Goal: Task Accomplishment & Management: Use online tool/utility

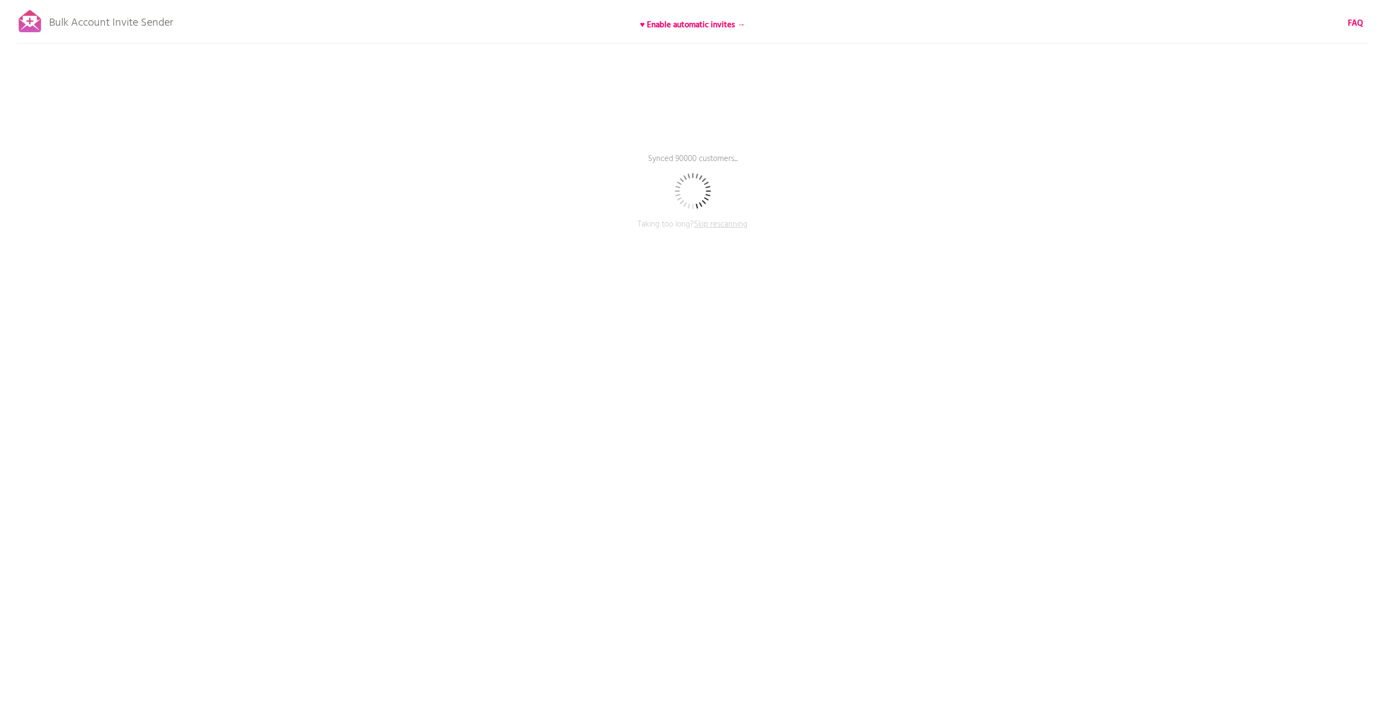
click at [726, 225] on span "Skip rescanning" at bounding box center [720, 224] width 53 height 13
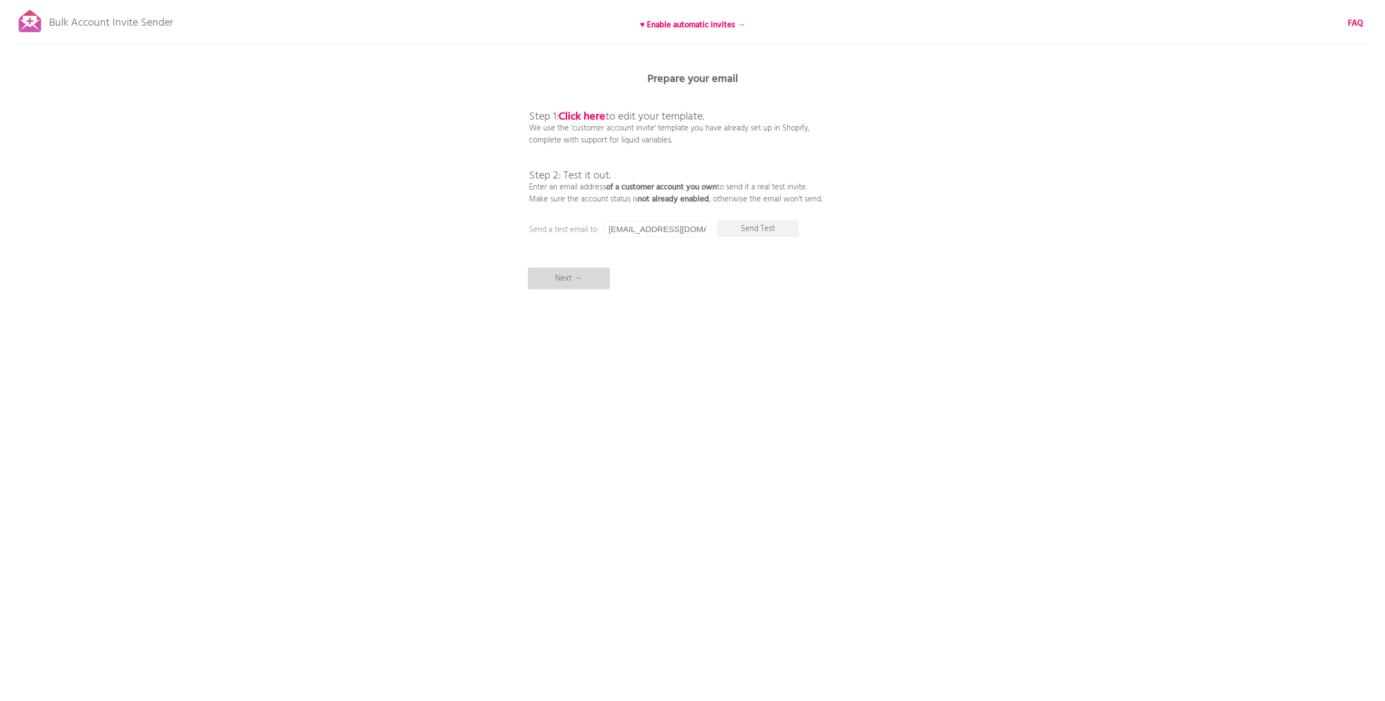
click at [597, 282] on p "Next →" at bounding box center [569, 278] width 82 height 22
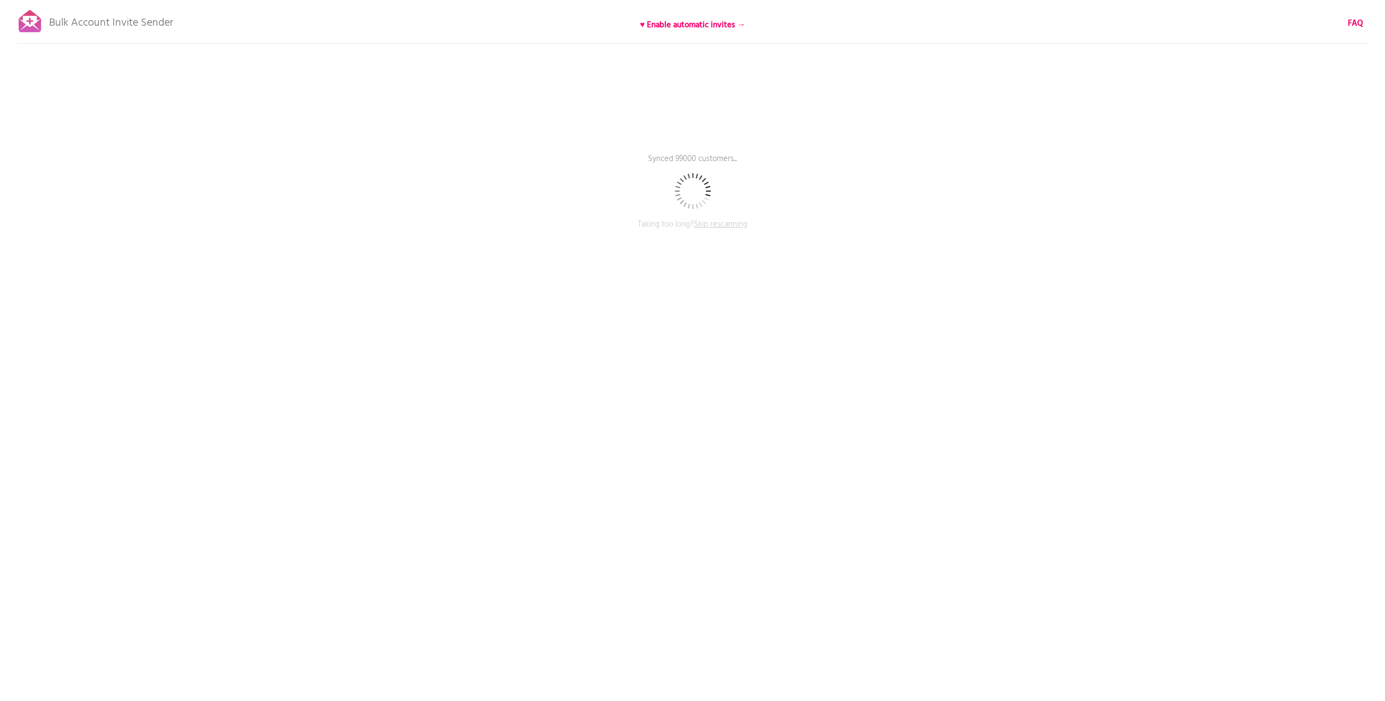
click at [711, 228] on span "Skip rescanning" at bounding box center [720, 224] width 53 height 13
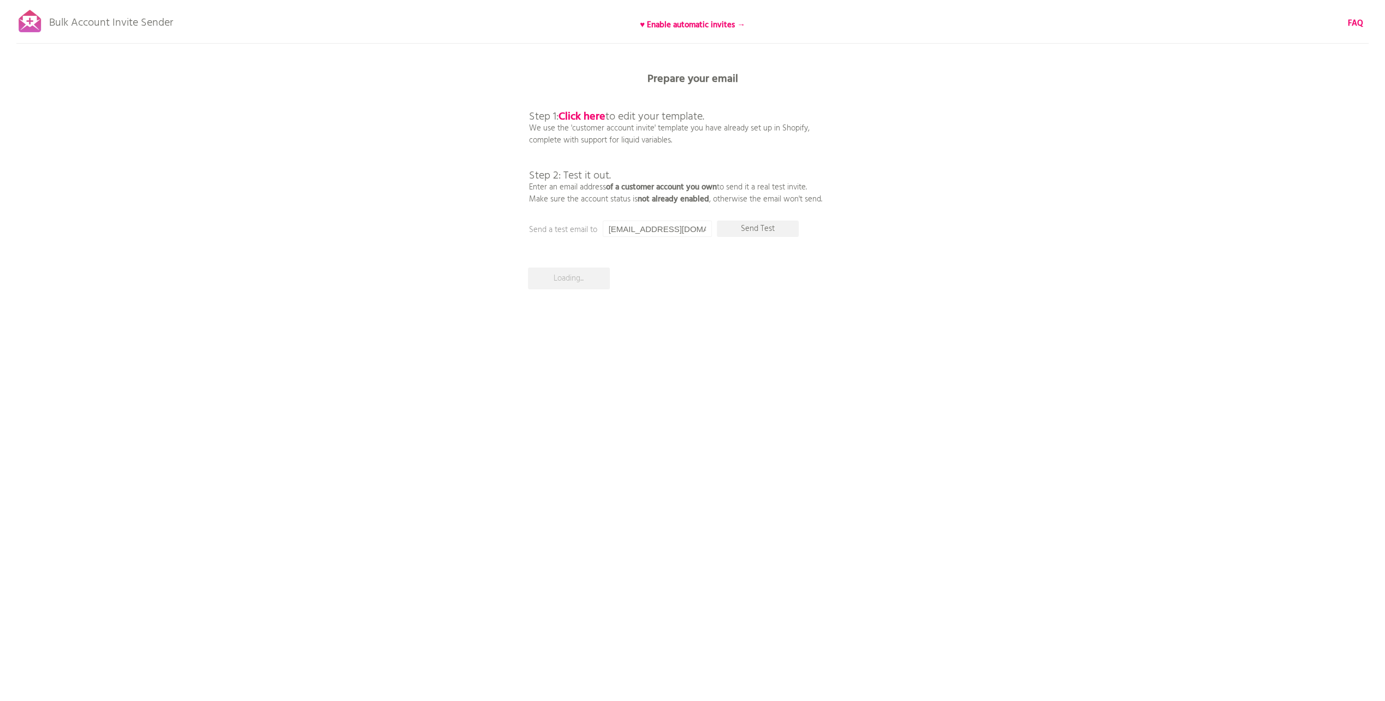
click at [586, 350] on div "Bulk Account Invite Sender ♥ Enable automatic invites → FAQ Skipped syncing cus…" at bounding box center [692, 191] width 1385 height 382
click at [591, 289] on div "Bulk Account Invite Sender ♥ Enable automatic invites → FAQ Skipped syncing cus…" at bounding box center [692, 191] width 1385 height 382
click at [590, 278] on p "Next →" at bounding box center [569, 278] width 82 height 22
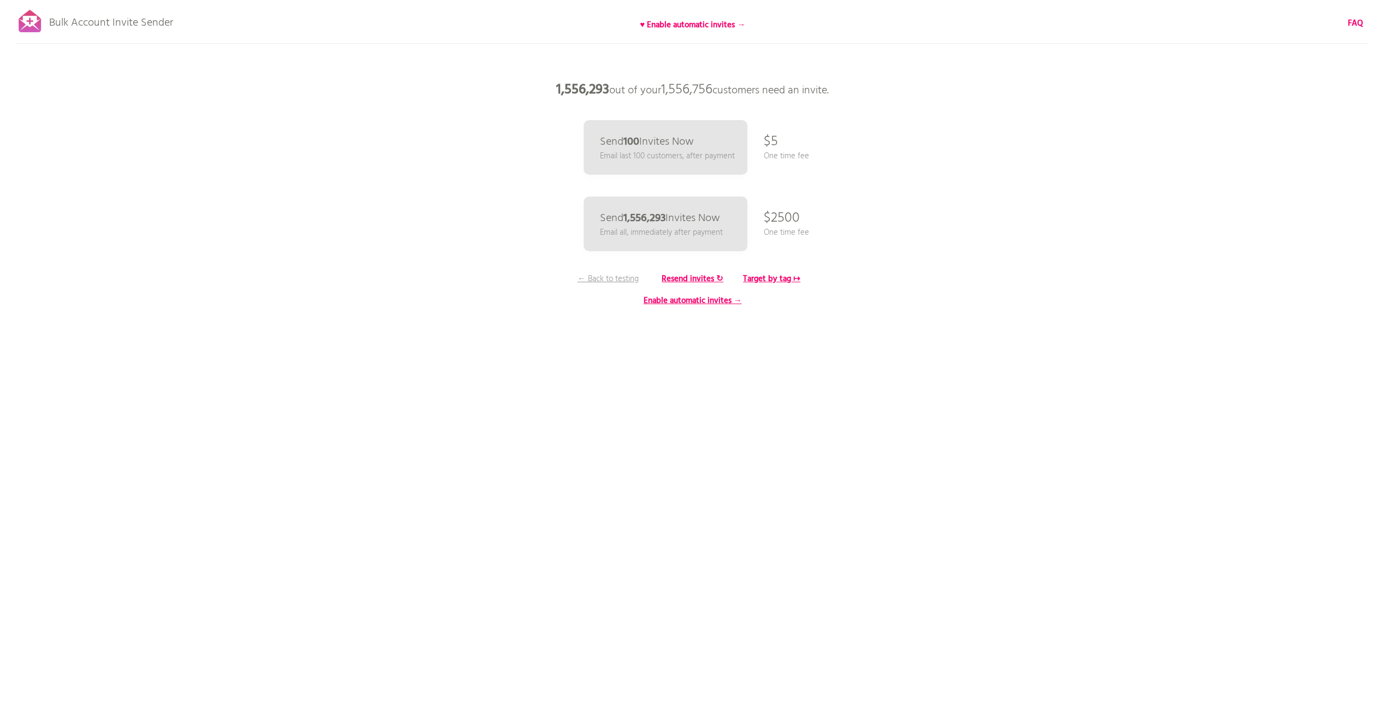
click at [779, 349] on div "Bulk Account Invite Sender ♥ Enable automatic invites → FAQ Skipped syncing cus…" at bounding box center [692, 191] width 1385 height 382
